Goal: Book appointment/travel/reservation

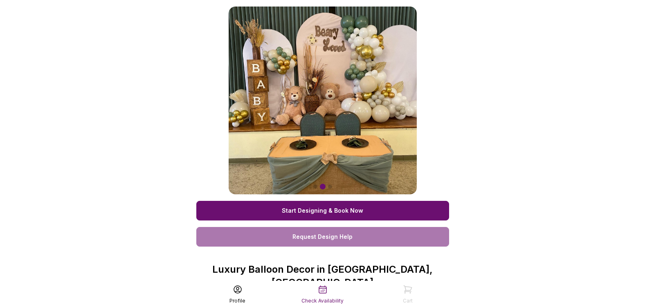
click at [329, 213] on link "Start Designing & Book Now" at bounding box center [322, 211] width 253 height 20
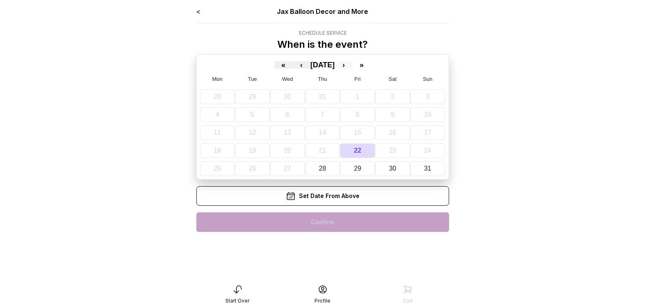
click at [352, 65] on button "›" at bounding box center [343, 64] width 18 height 7
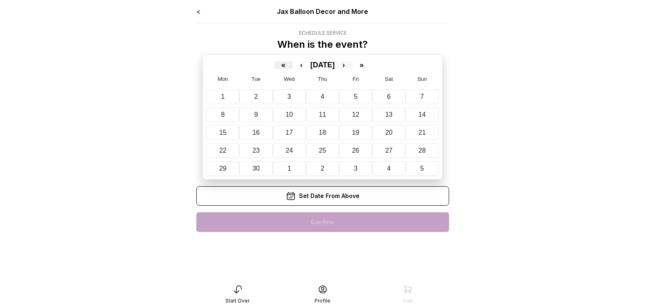
click at [352, 65] on button "›" at bounding box center [343, 64] width 18 height 7
click at [352, 63] on button "›" at bounding box center [343, 64] width 18 height 7
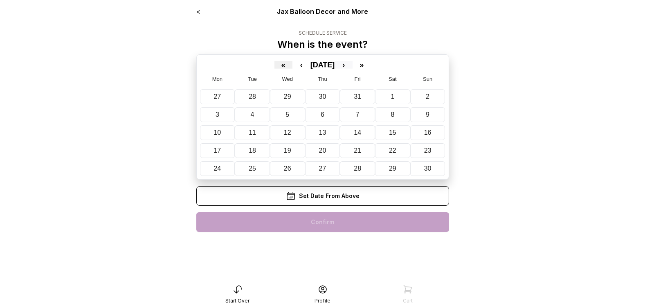
click at [352, 63] on button "›" at bounding box center [343, 64] width 18 height 7
click at [292, 65] on button "‹" at bounding box center [301, 64] width 18 height 7
click at [361, 134] on button "16" at bounding box center [357, 132] width 35 height 15
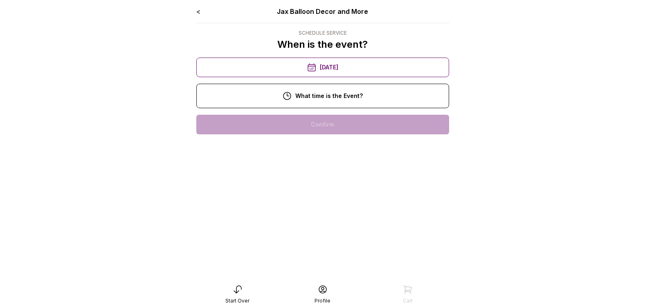
click at [332, 251] on div "3:00 pm" at bounding box center [322, 256] width 239 height 20
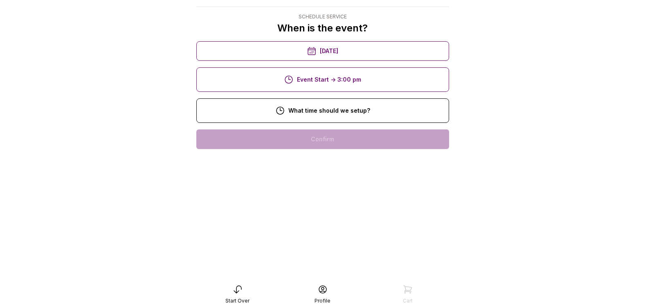
scroll to position [82, 0]
click at [332, 234] on div "12:00 pm" at bounding box center [322, 244] width 239 height 20
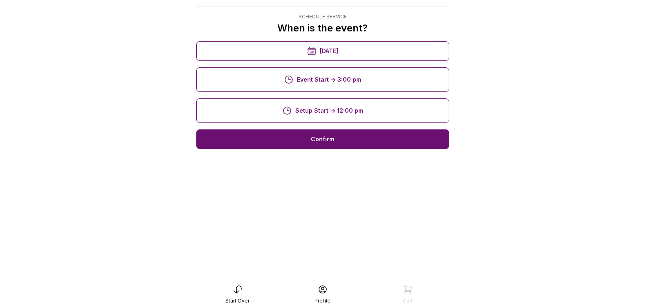
scroll to position [16, 0]
click at [329, 143] on div "Confirm" at bounding box center [322, 140] width 253 height 20
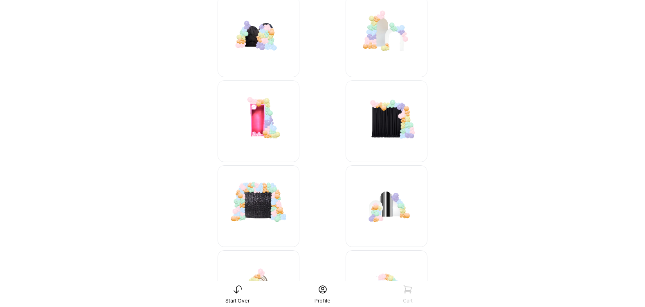
scroll to position [82, 0]
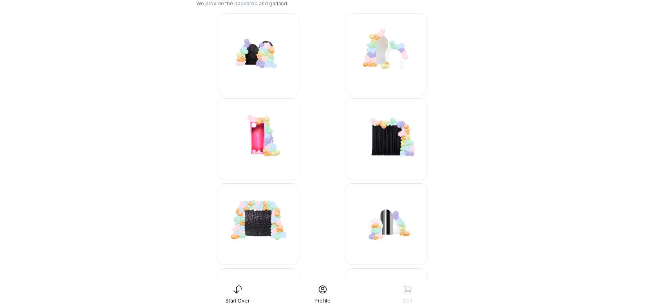
click at [392, 135] on img at bounding box center [386, 139] width 82 height 82
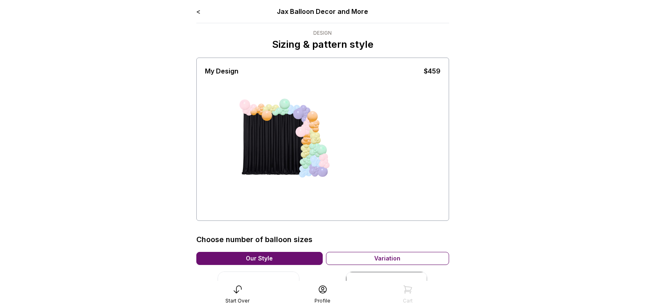
click at [198, 14] on link "<" at bounding box center [198, 11] width 4 height 8
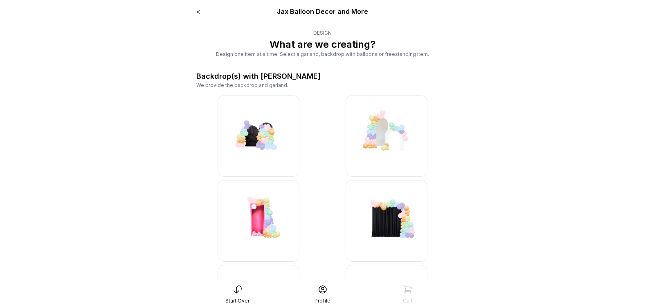
click at [264, 147] on img at bounding box center [258, 136] width 82 height 82
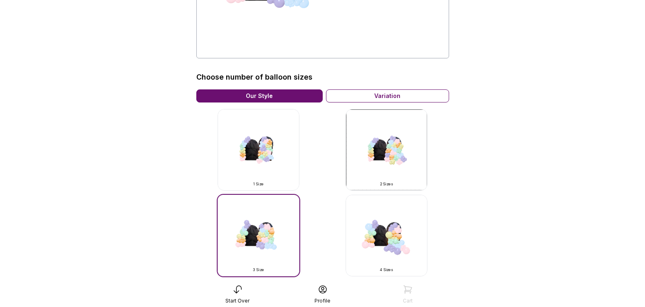
scroll to position [163, 0]
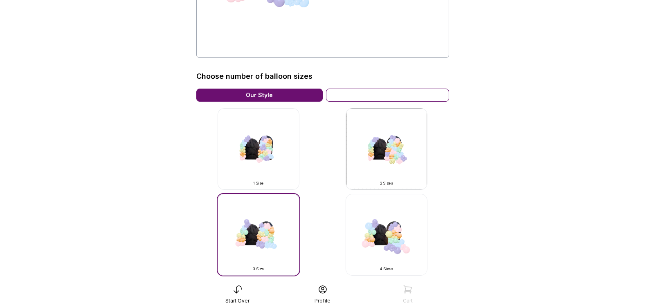
click at [376, 96] on div "Variation" at bounding box center [387, 95] width 123 height 13
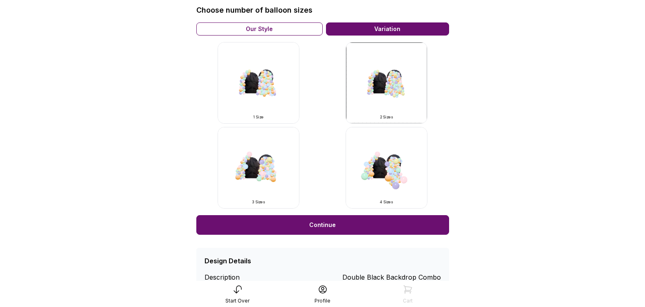
scroll to position [245, 0]
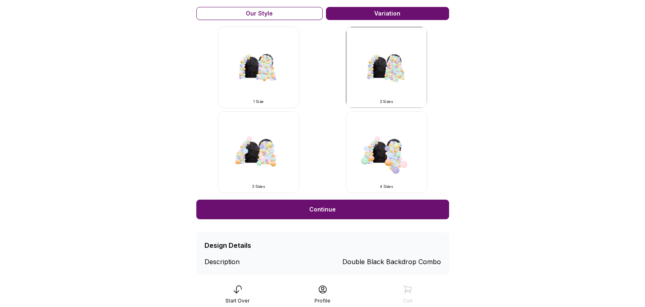
click at [391, 161] on img at bounding box center [386, 153] width 82 height 82
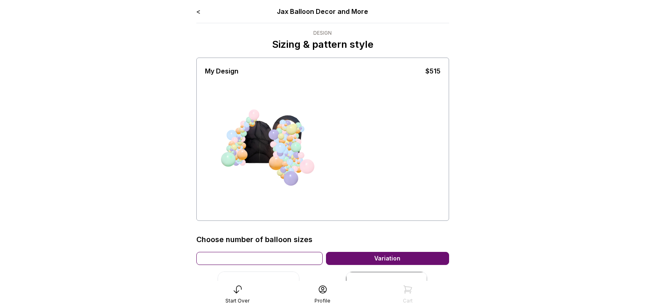
click at [262, 260] on div "Our Style" at bounding box center [259, 258] width 126 height 13
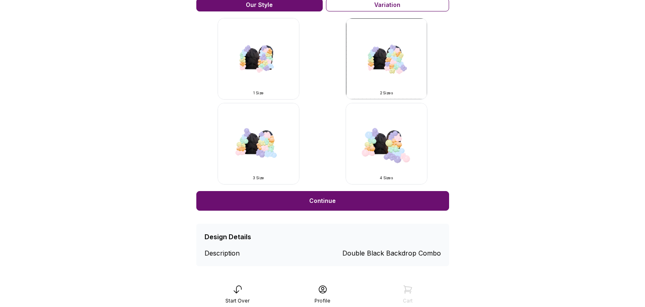
scroll to position [260, 0]
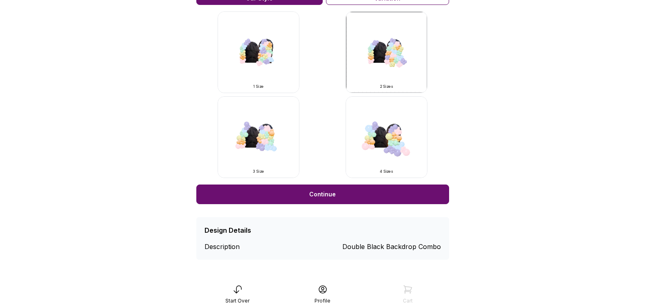
click at [318, 196] on link "Continue" at bounding box center [322, 195] width 253 height 20
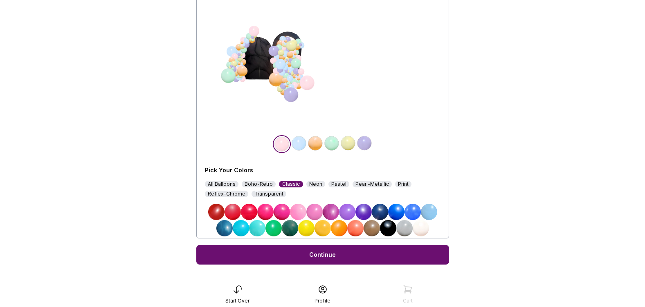
scroll to position [95, 0]
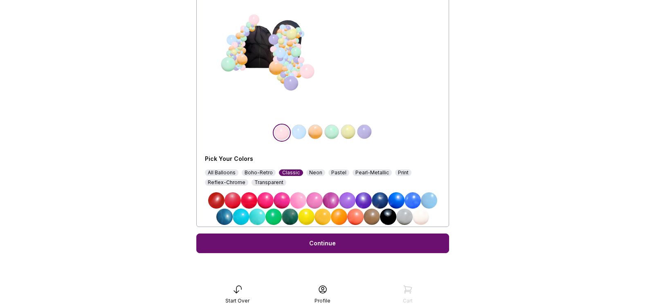
click at [387, 219] on img at bounding box center [388, 217] width 16 height 16
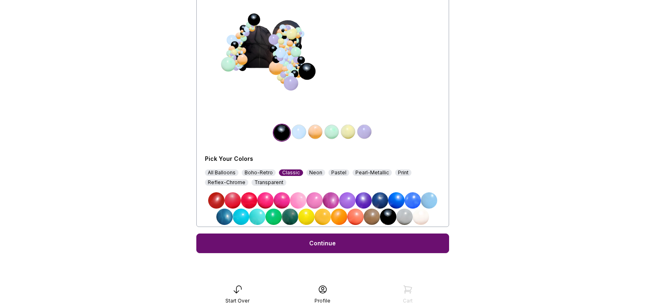
click at [334, 172] on div "Pastel" at bounding box center [338, 173] width 21 height 7
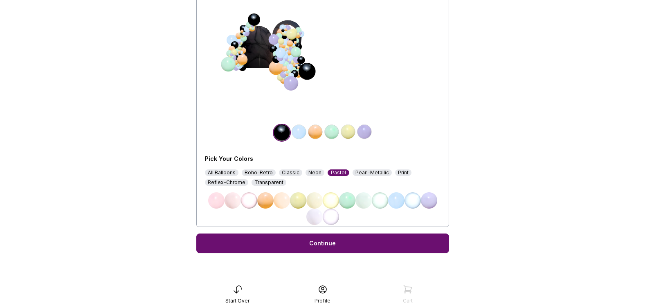
click at [225, 172] on div "All Balloons" at bounding box center [222, 173] width 34 height 7
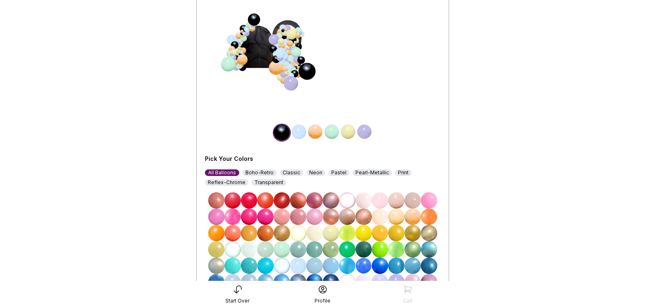
scroll to position [177, 0]
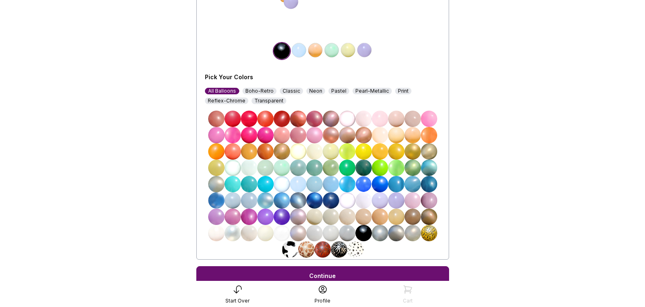
click at [284, 151] on img at bounding box center [281, 151] width 16 height 16
click at [398, 152] on img at bounding box center [396, 151] width 16 height 16
click at [316, 277] on link "Continue" at bounding box center [322, 276] width 253 height 20
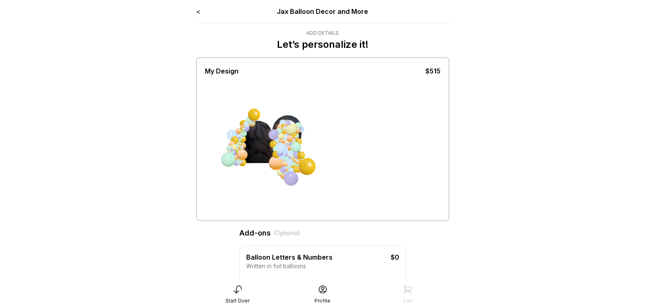
click at [197, 9] on link "<" at bounding box center [198, 11] width 4 height 8
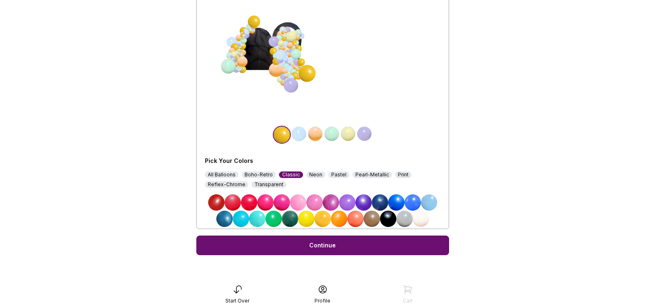
scroll to position [95, 0]
